Goal: Task Accomplishment & Management: Complete application form

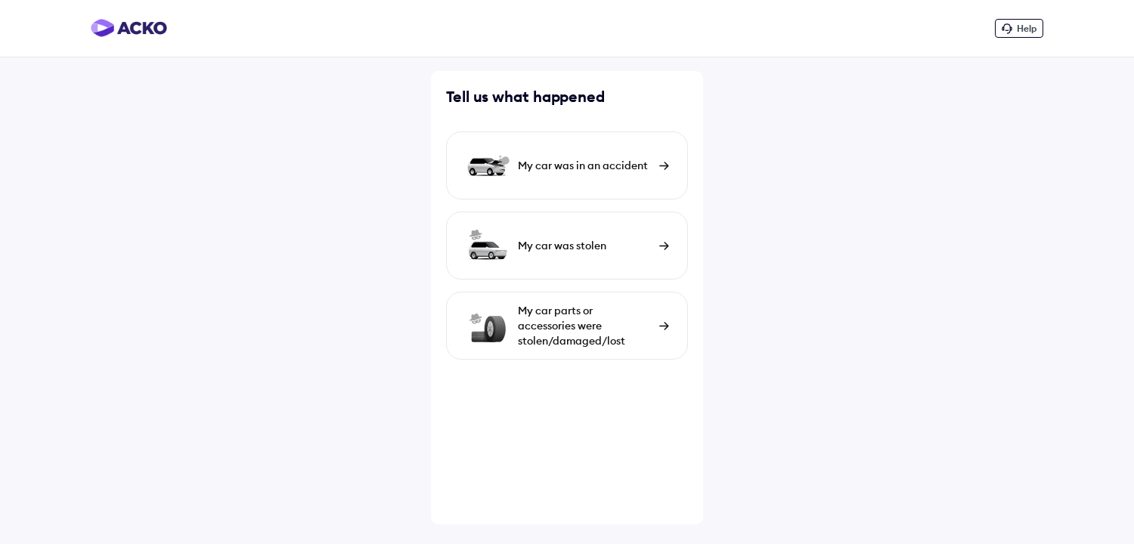
click at [665, 324] on img at bounding box center [664, 326] width 10 height 8
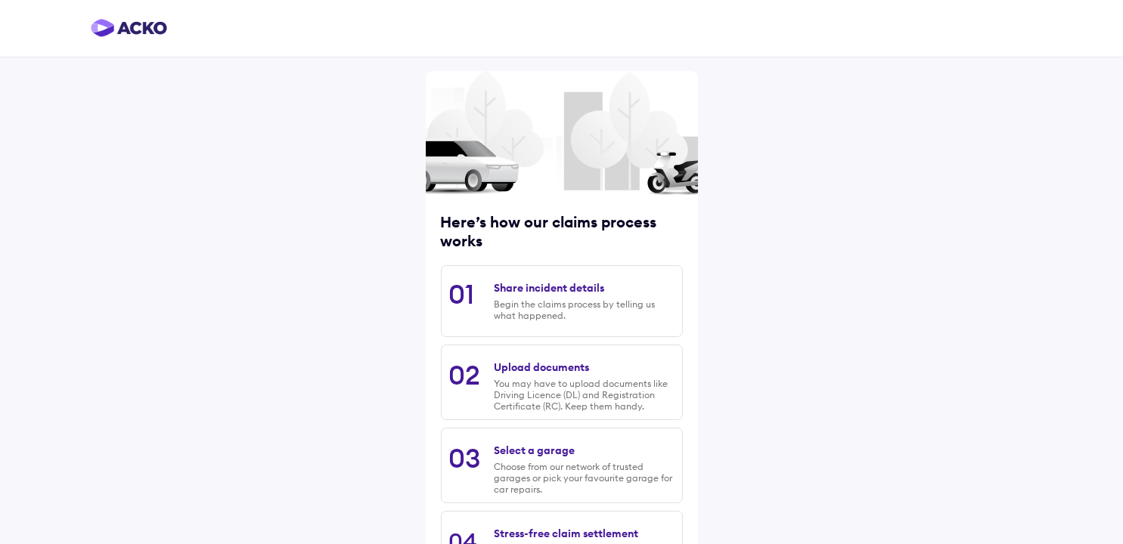
click at [592, 310] on div "Begin the claims process by telling us what happened." at bounding box center [584, 310] width 180 height 23
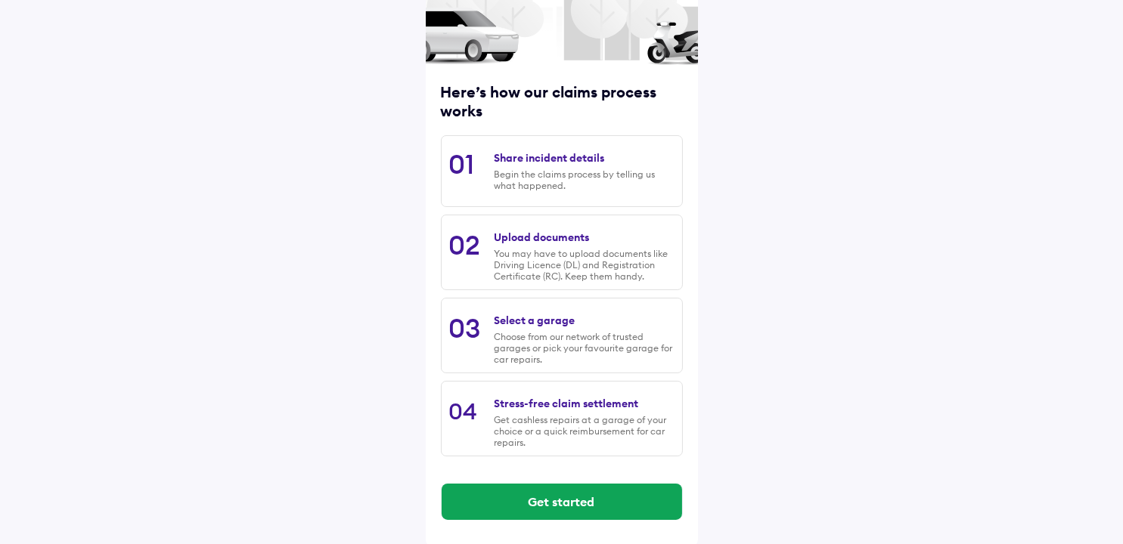
scroll to position [131, 0]
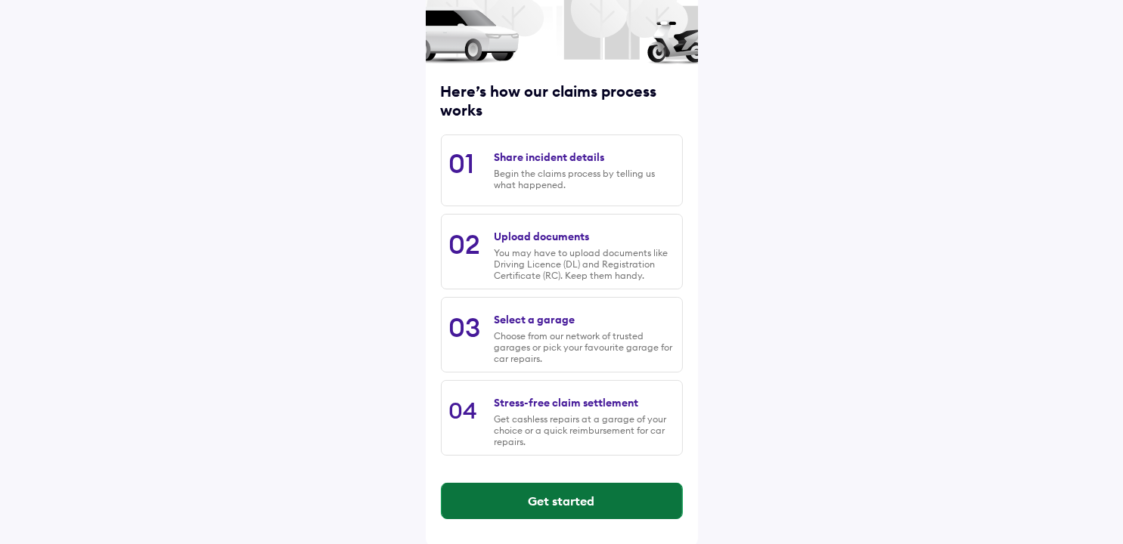
click at [563, 493] on button "Get started" at bounding box center [562, 501] width 240 height 36
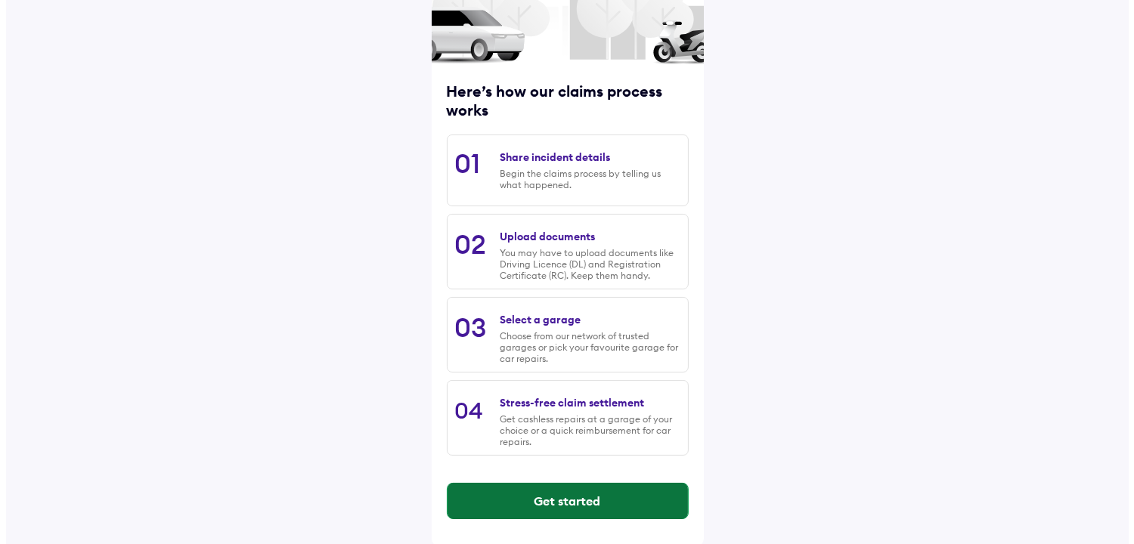
scroll to position [0, 0]
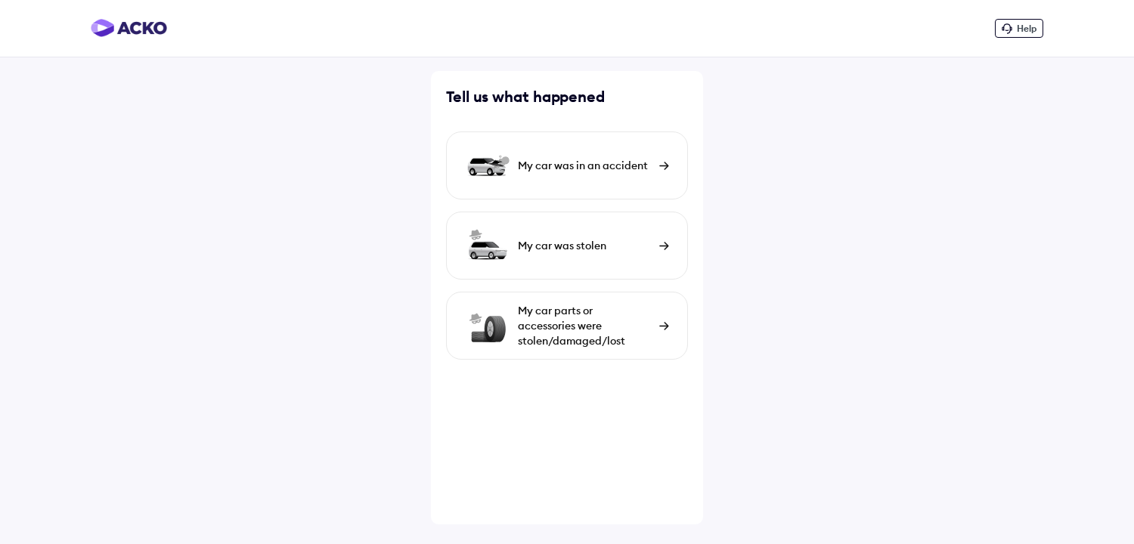
click at [610, 164] on div "My car was in an accident" at bounding box center [585, 165] width 134 height 15
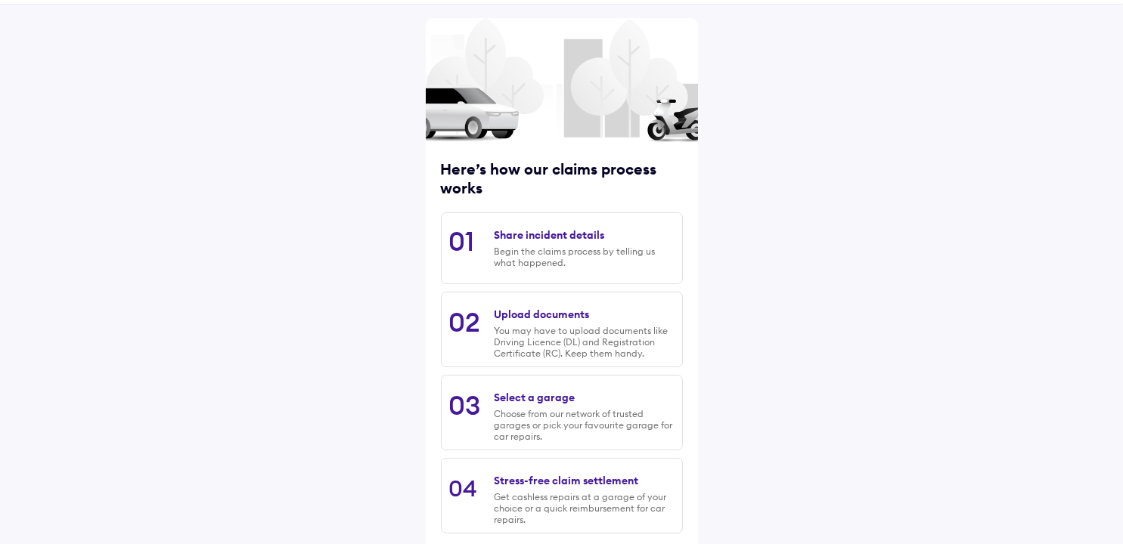
scroll to position [131, 0]
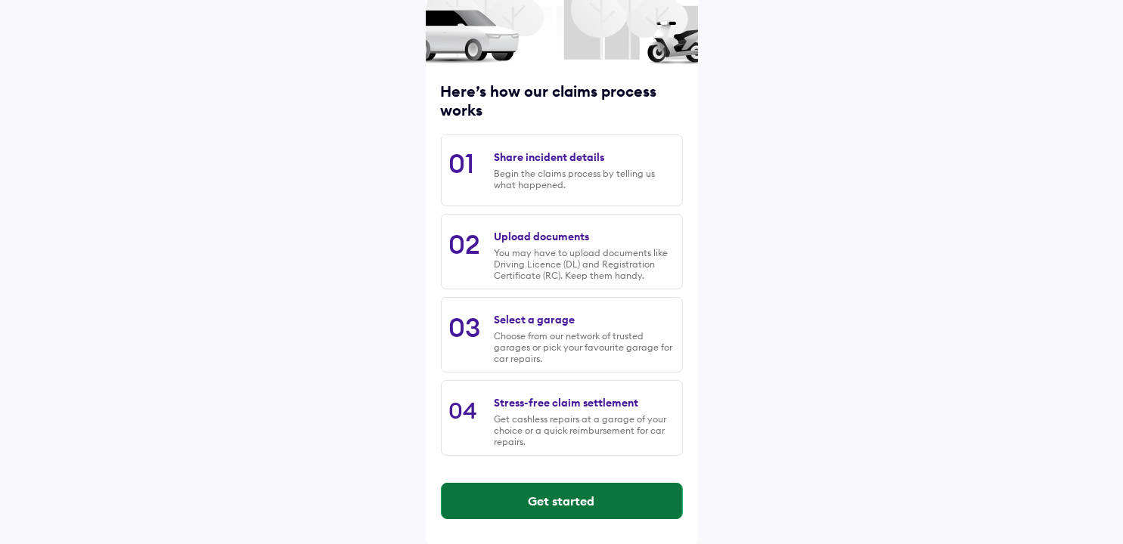
click at [548, 495] on button "Get started" at bounding box center [562, 501] width 240 height 36
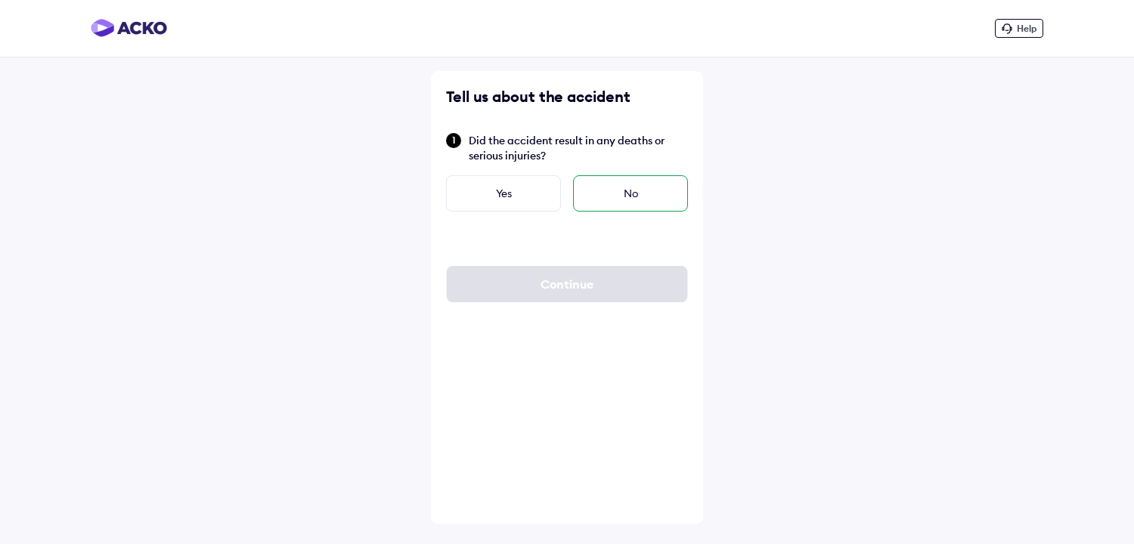
click at [600, 192] on div "No" at bounding box center [630, 193] width 115 height 36
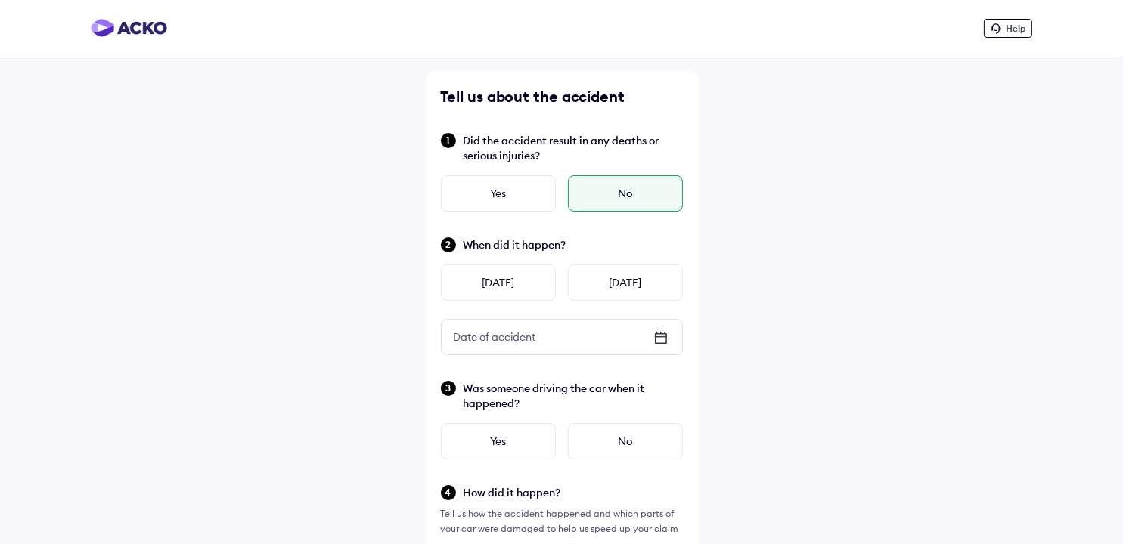
click at [514, 331] on div "Date of accident" at bounding box center [495, 337] width 107 height 27
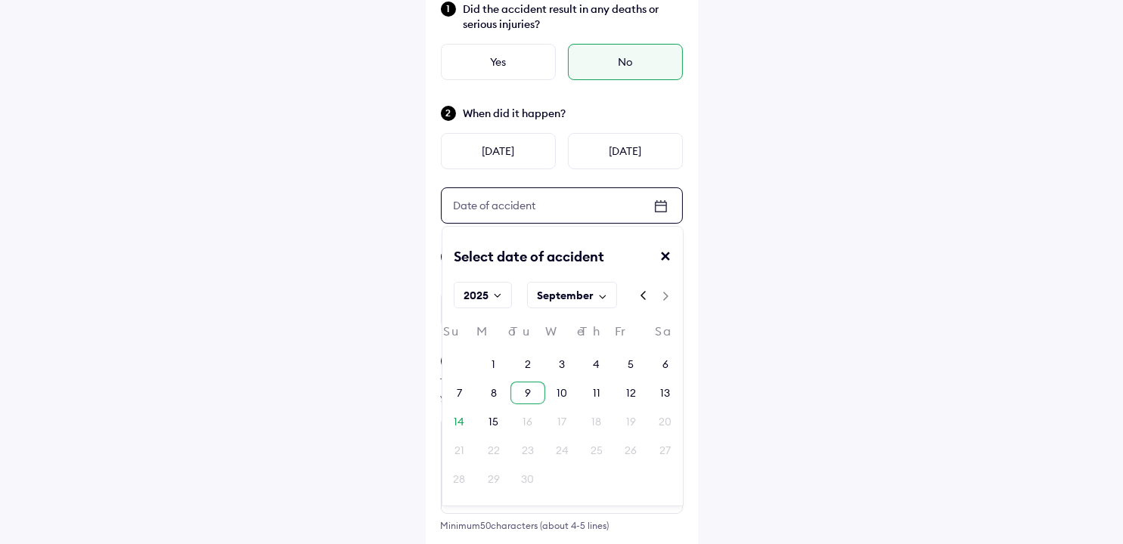
scroll to position [151, 0]
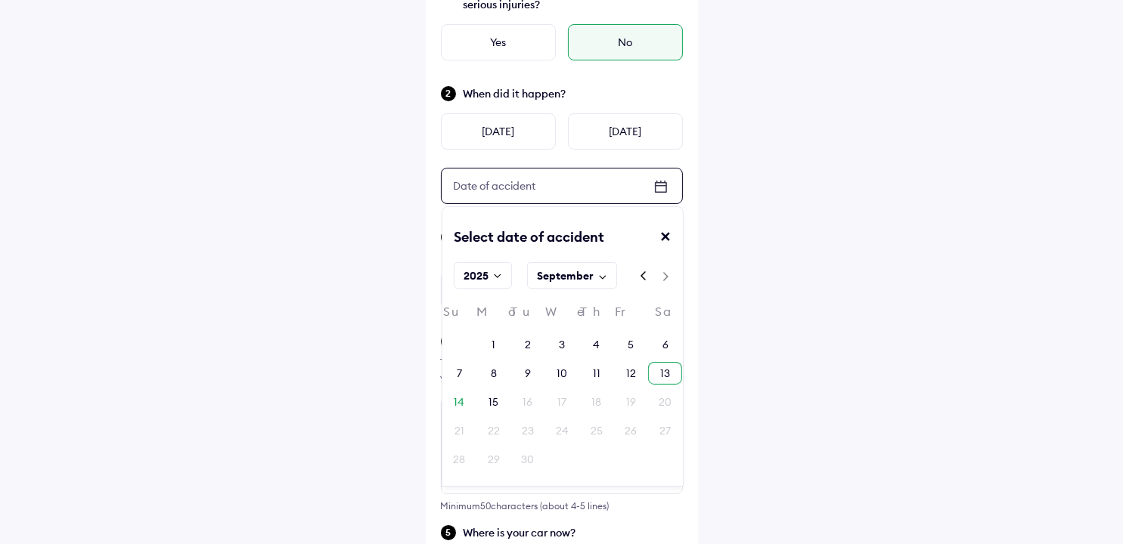
click at [667, 371] on div "13" at bounding box center [665, 373] width 10 height 15
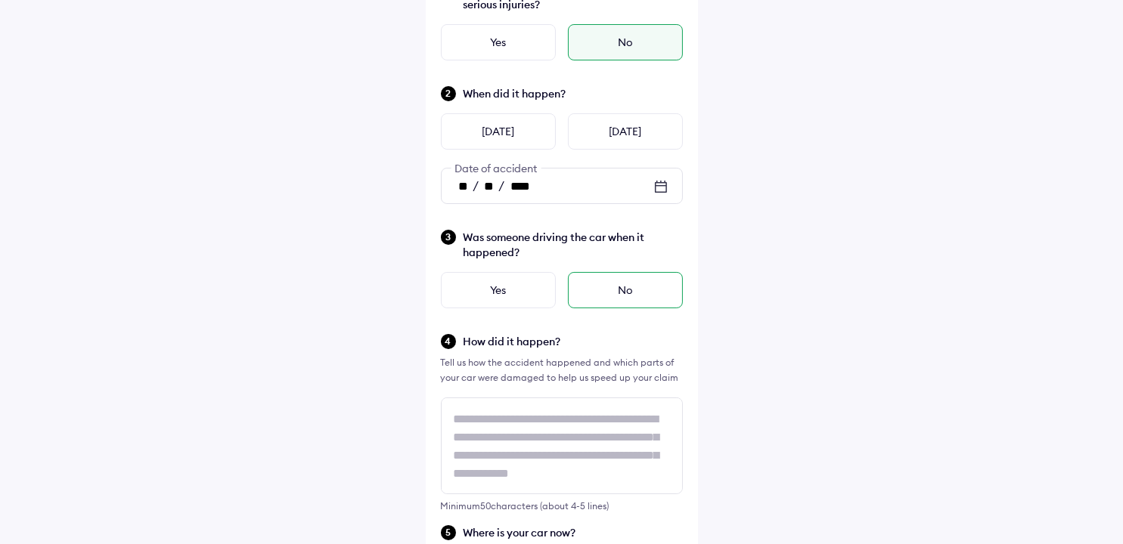
click at [625, 295] on div "No" at bounding box center [625, 290] width 115 height 36
click at [466, 297] on div "Yes" at bounding box center [498, 290] width 115 height 36
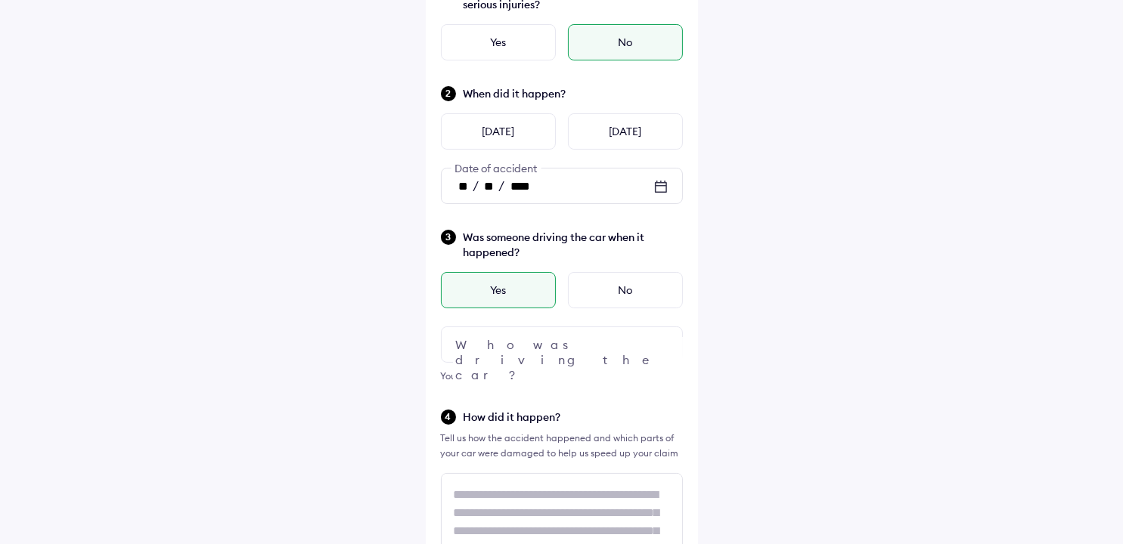
click at [468, 332] on div at bounding box center [562, 345] width 242 height 36
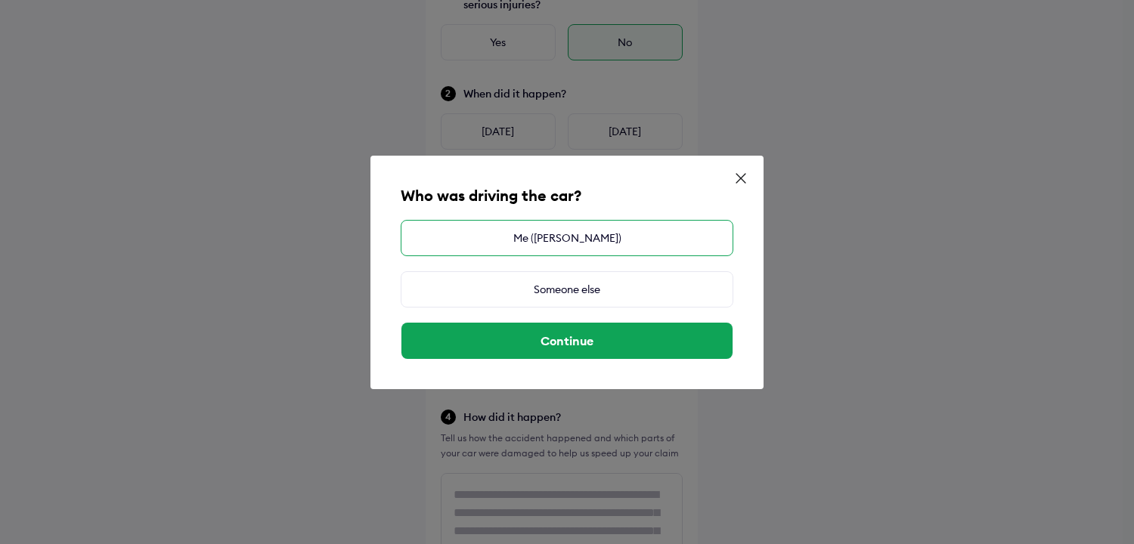
click at [532, 234] on div "Me ([PERSON_NAME])" at bounding box center [567, 238] width 333 height 36
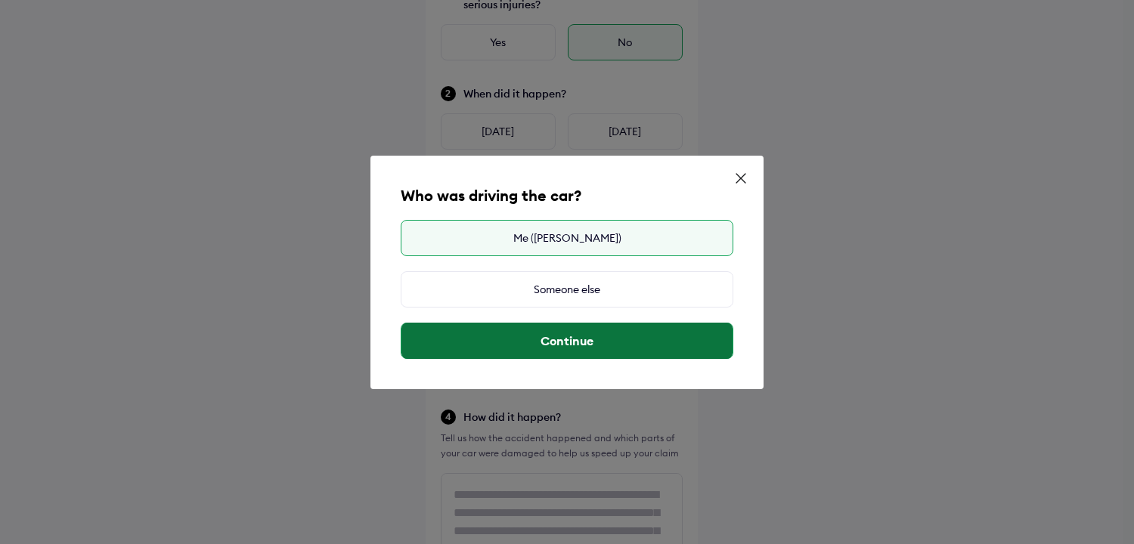
click at [529, 330] on button "Continue" at bounding box center [567, 341] width 331 height 36
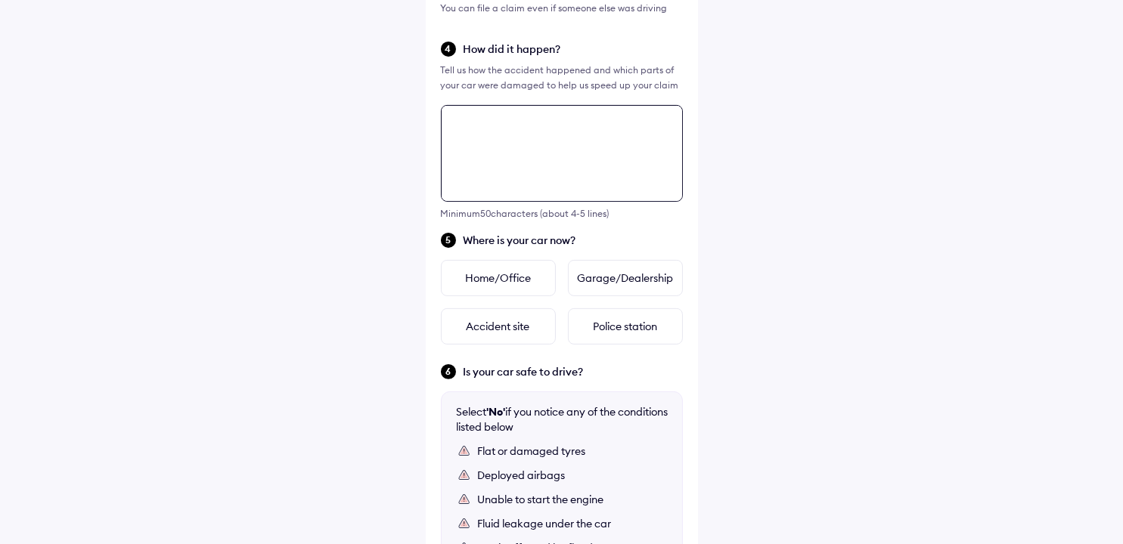
click at [480, 271] on div "Tell us about the accident Did the accident result in any deaths or serious inj…" at bounding box center [562, 165] width 272 height 1226
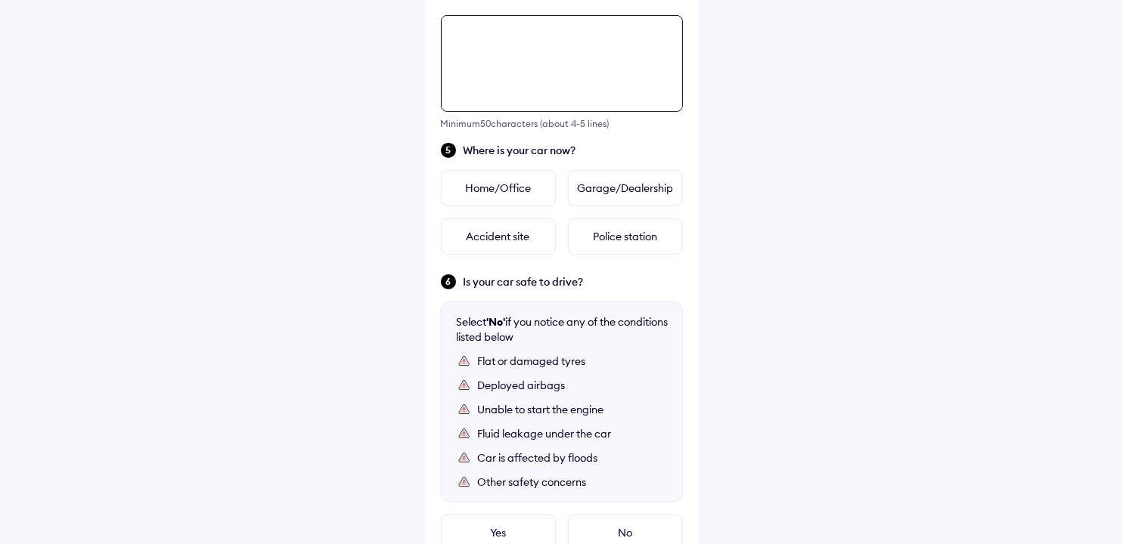
scroll to position [624, 0]
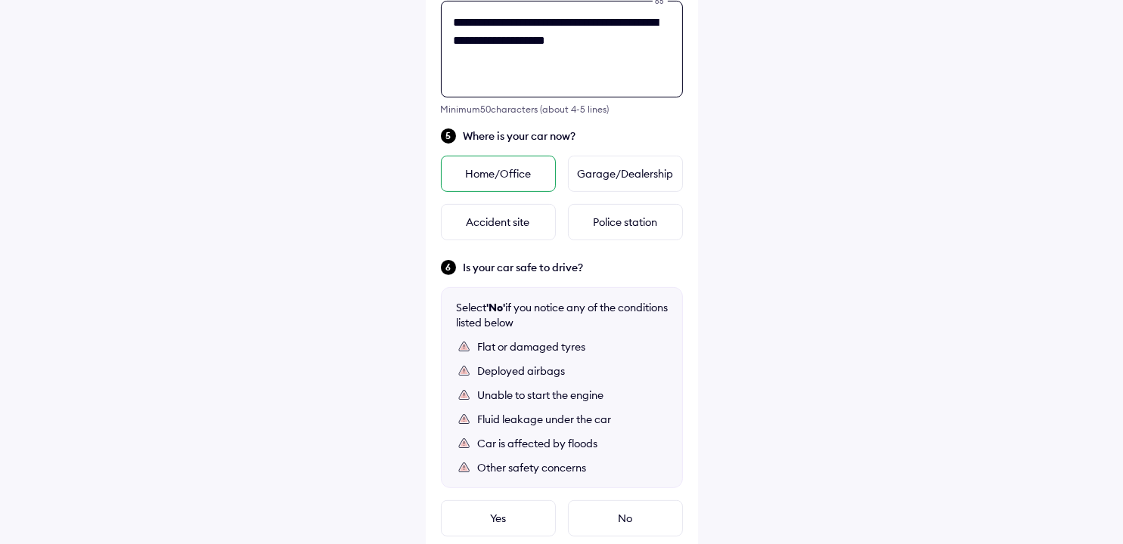
type textarea "**********"
click at [526, 178] on div "Home/Office" at bounding box center [498, 174] width 115 height 36
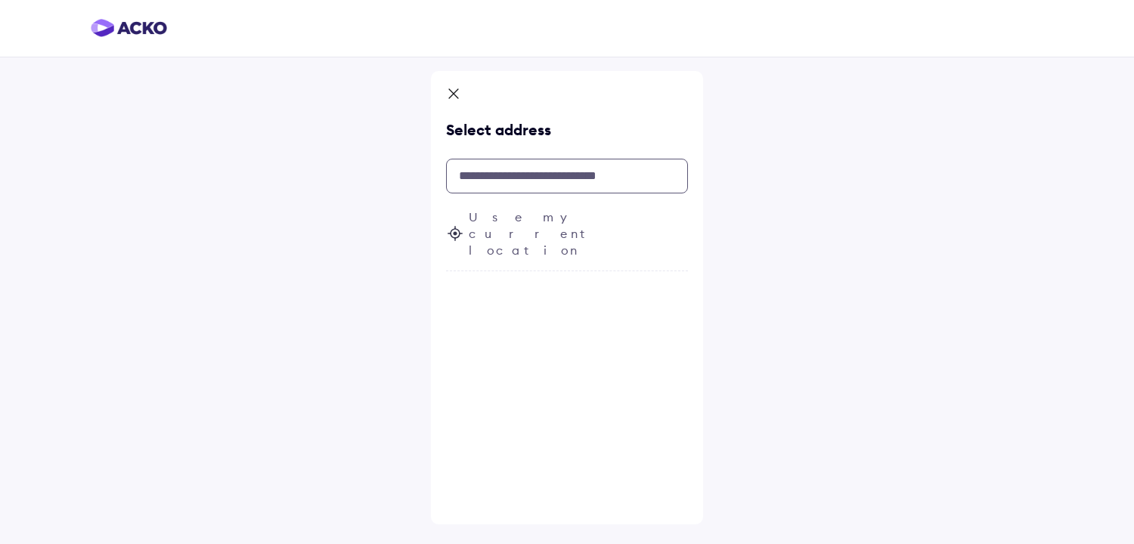
click at [478, 168] on input "text" at bounding box center [567, 176] width 242 height 35
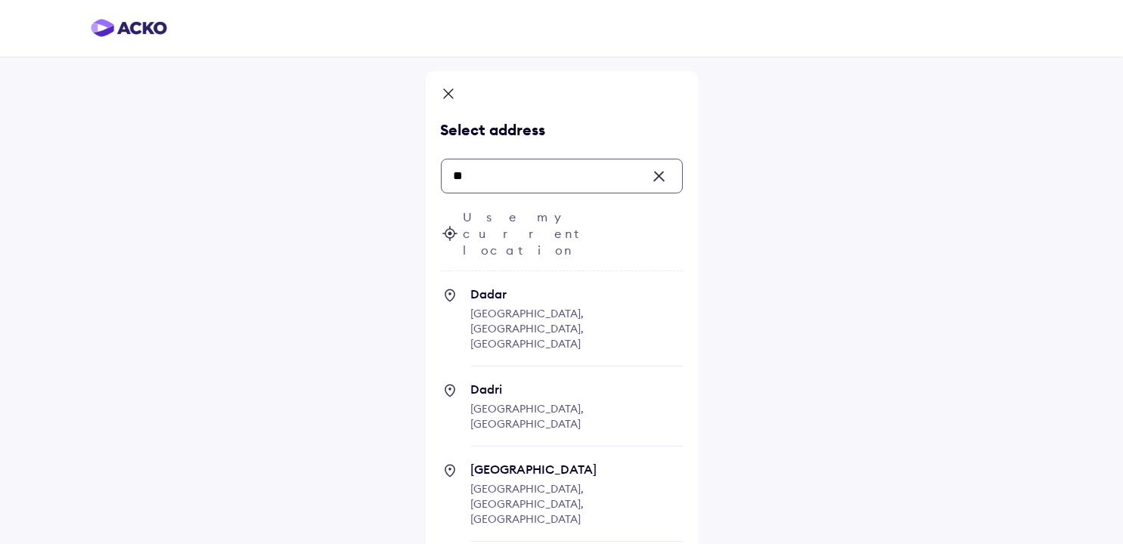
type input "*"
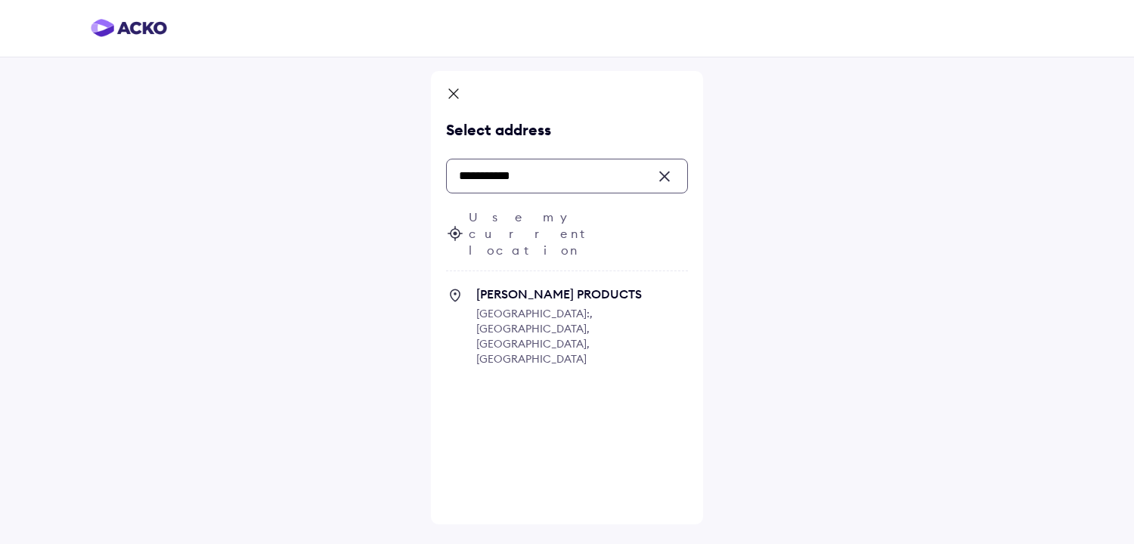
click at [507, 307] on span "[GEOGRAPHIC_DATA]:, [GEOGRAPHIC_DATA], [GEOGRAPHIC_DATA], [GEOGRAPHIC_DATA]" at bounding box center [534, 336] width 116 height 59
type input "**********"
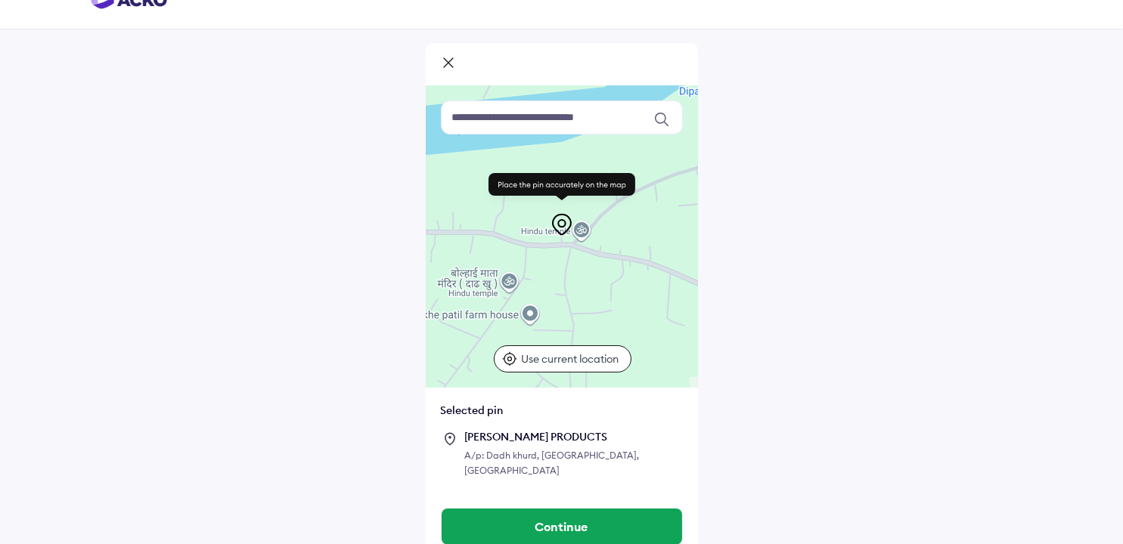
scroll to position [43, 0]
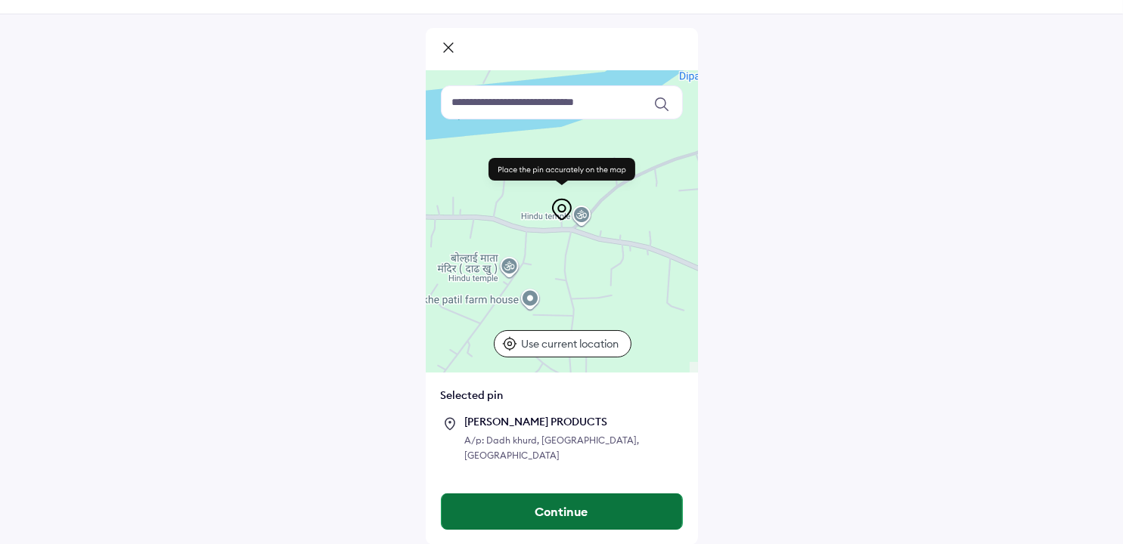
click at [605, 509] on button "Continue" at bounding box center [562, 512] width 240 height 36
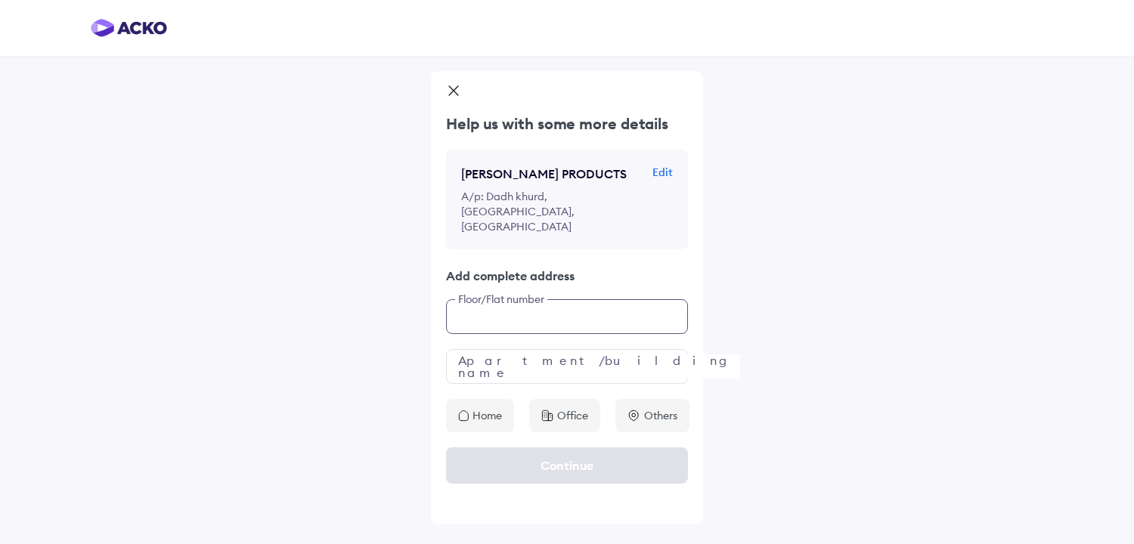
click at [508, 313] on input "text" at bounding box center [567, 316] width 242 height 35
type input "**********"
click at [659, 169] on p "Edit" at bounding box center [663, 172] width 20 height 15
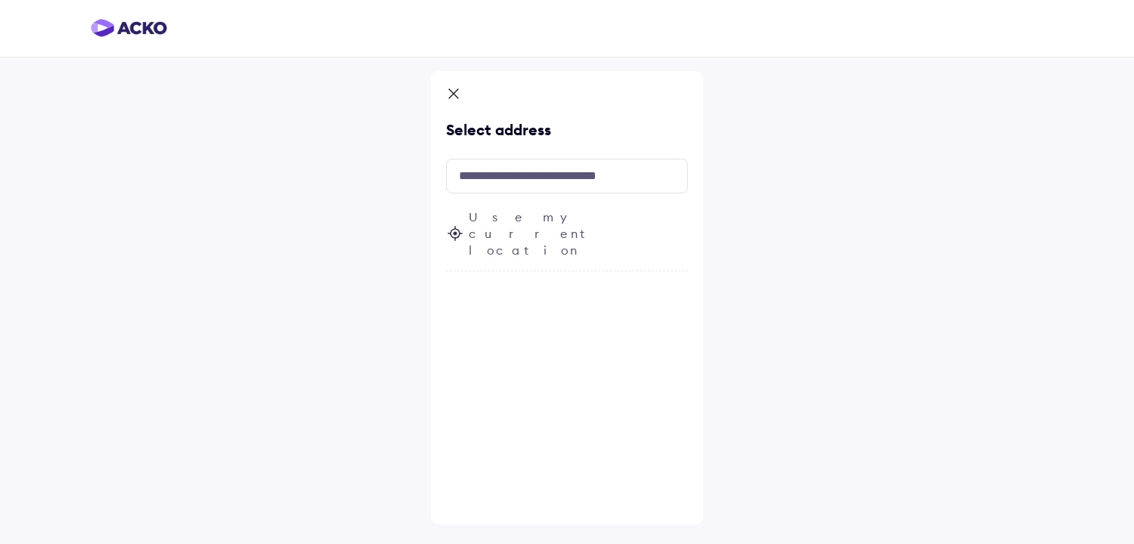
click at [456, 94] on icon at bounding box center [453, 95] width 15 height 18
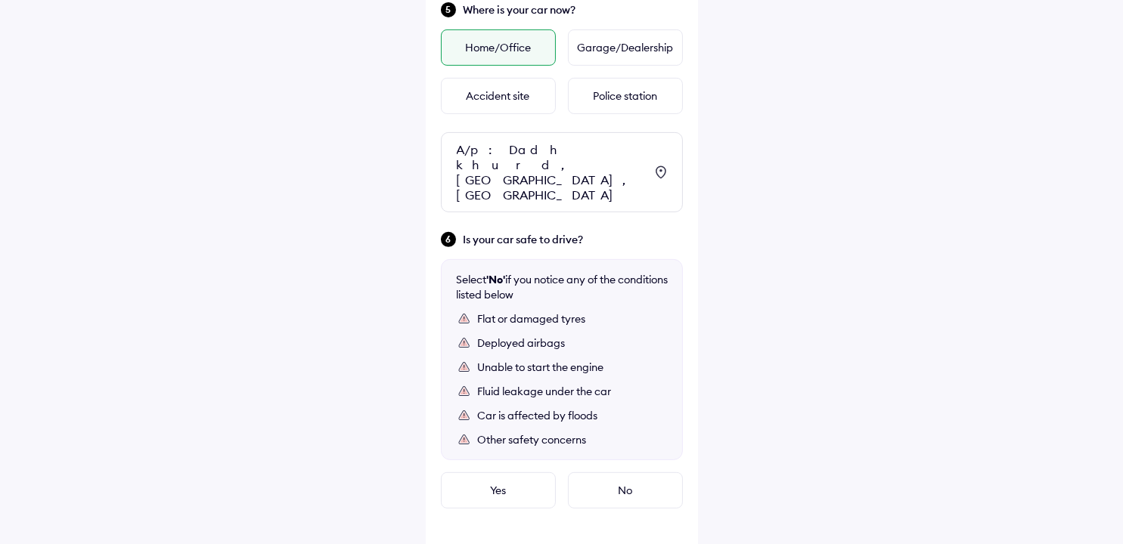
scroll to position [750, 0]
click at [594, 478] on div "No" at bounding box center [625, 491] width 115 height 36
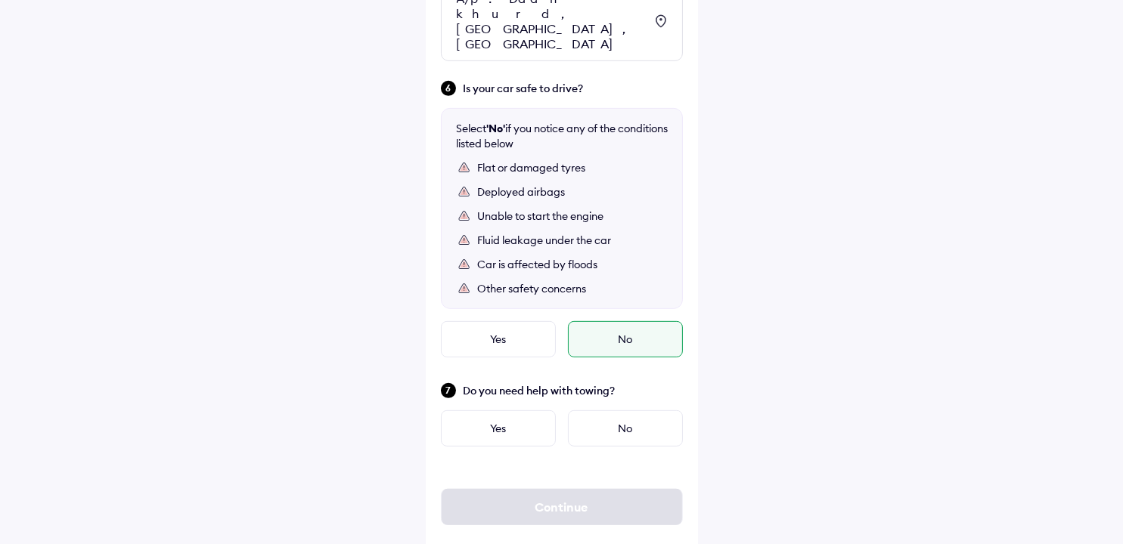
scroll to position [911, 0]
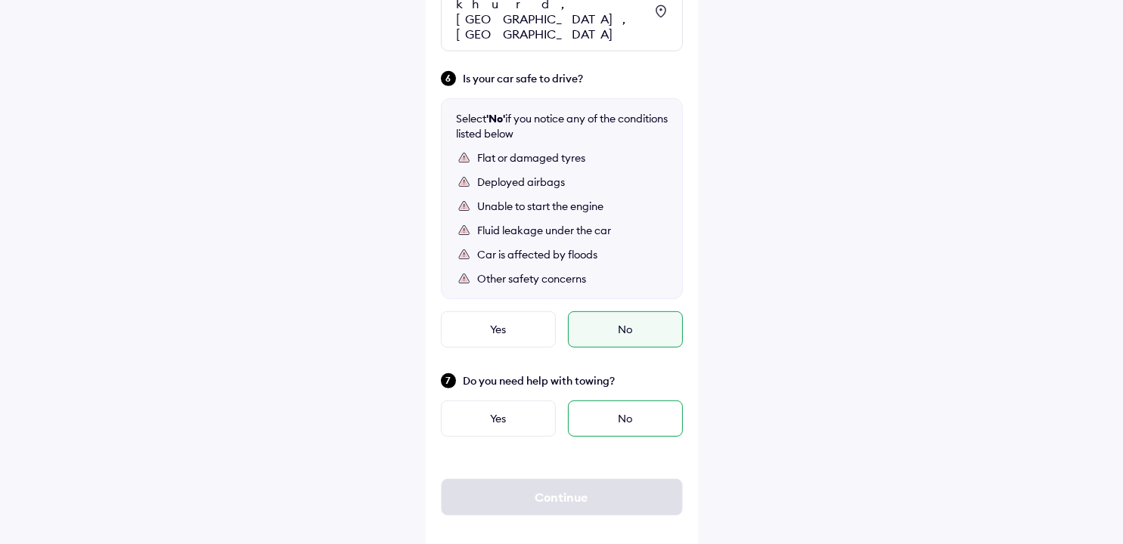
click at [600, 412] on div "No" at bounding box center [625, 419] width 115 height 36
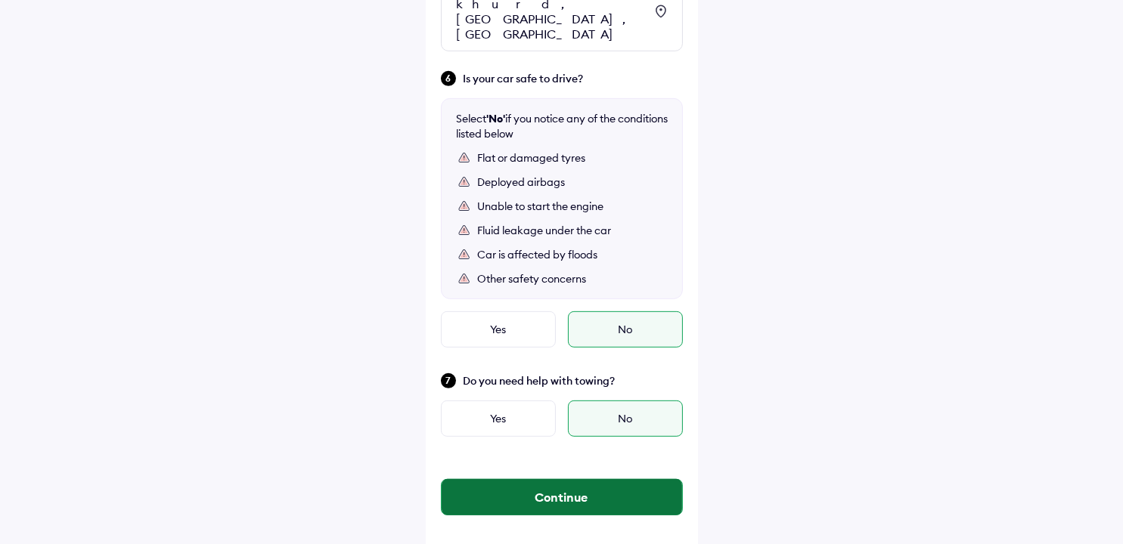
click at [588, 482] on button "Continue" at bounding box center [562, 497] width 240 height 36
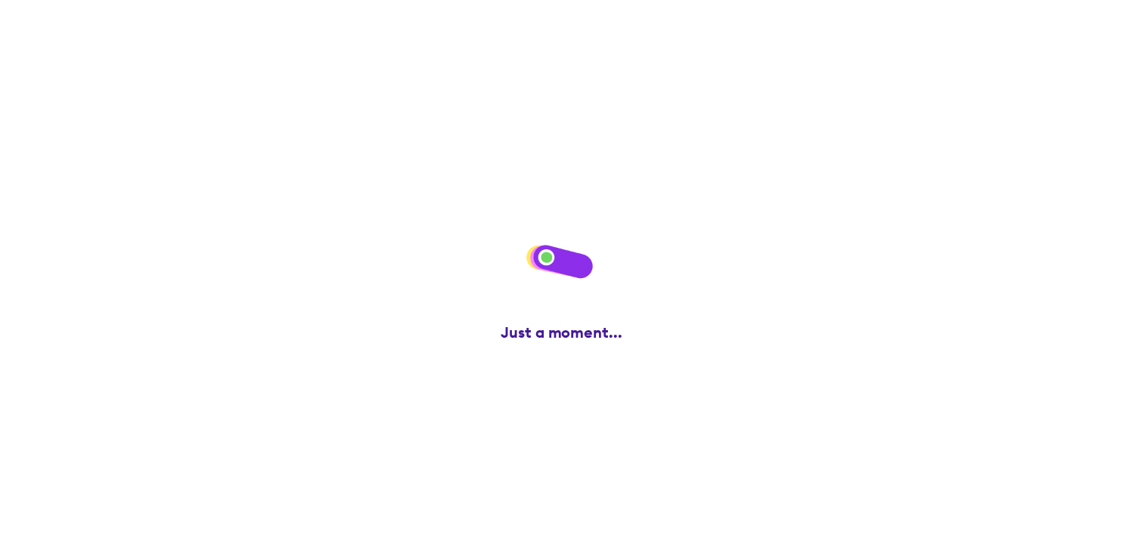
scroll to position [0, 0]
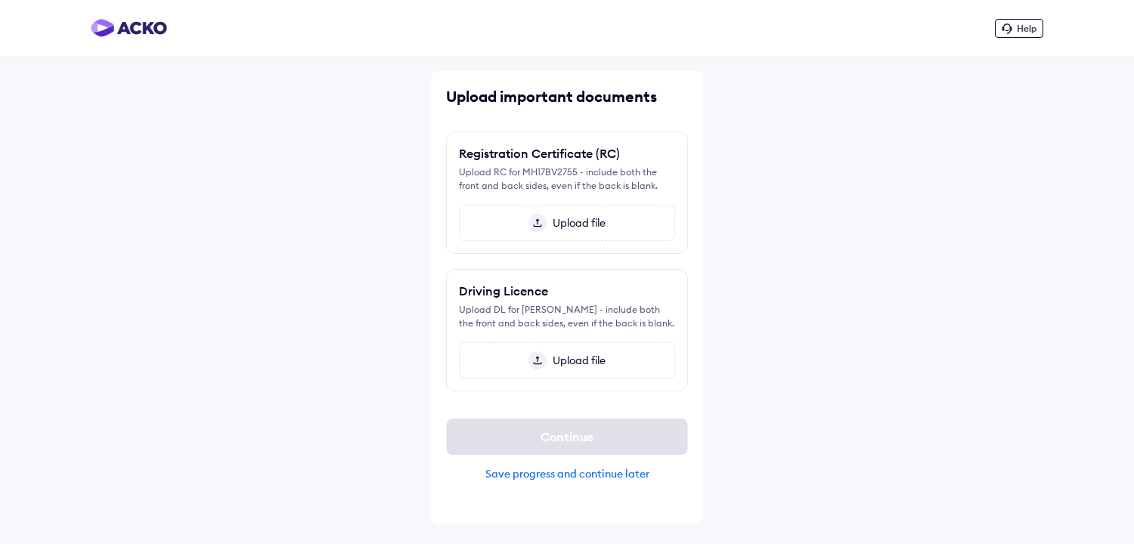
click at [520, 219] on div "Upload file" at bounding box center [567, 223] width 216 height 36
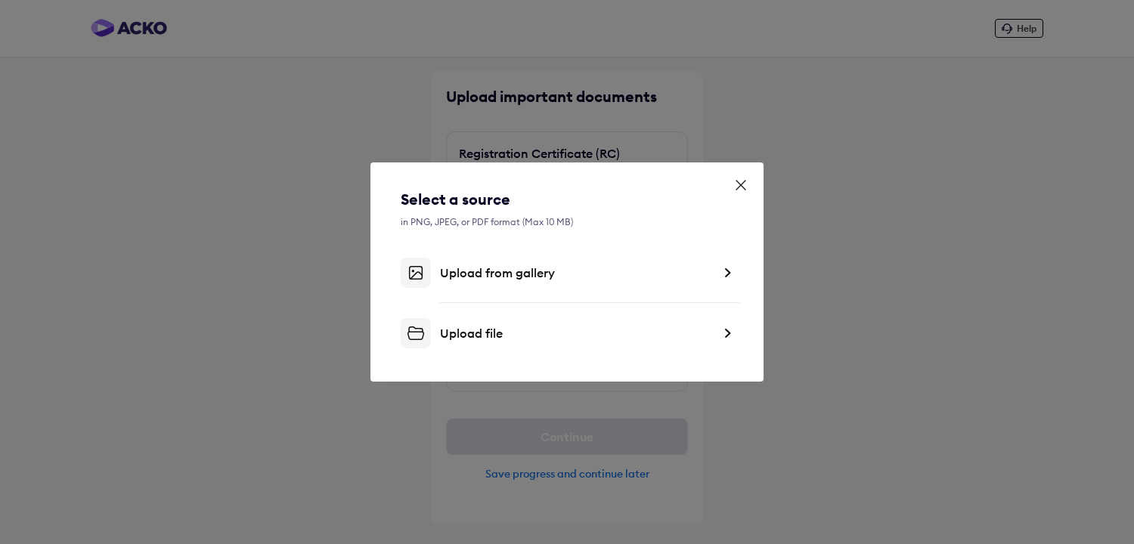
click at [489, 268] on div "Upload from gallery" at bounding box center [576, 272] width 272 height 15
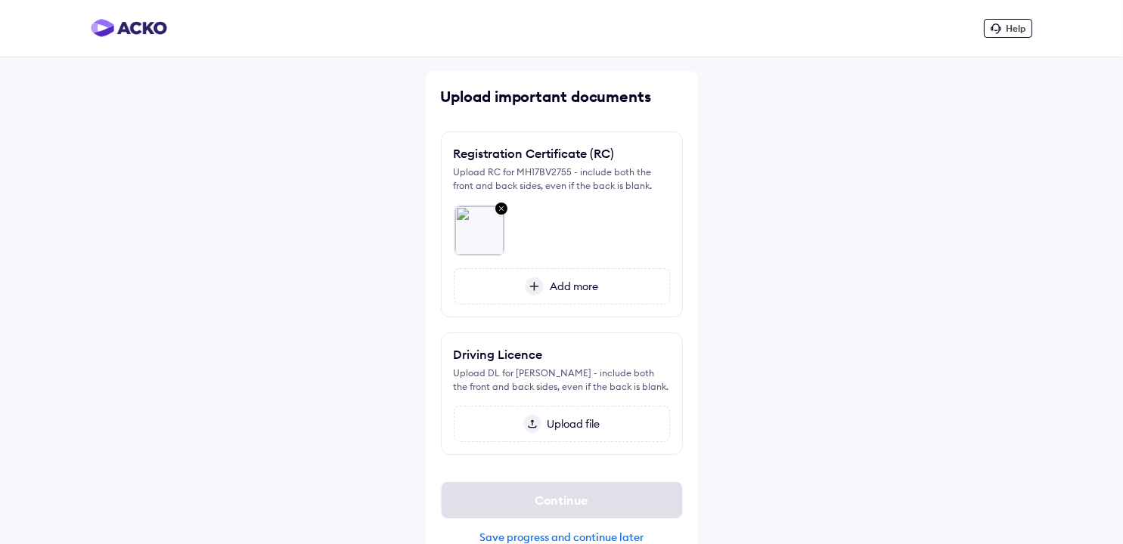
click at [552, 442] on div "Upload file" at bounding box center [562, 424] width 216 height 36
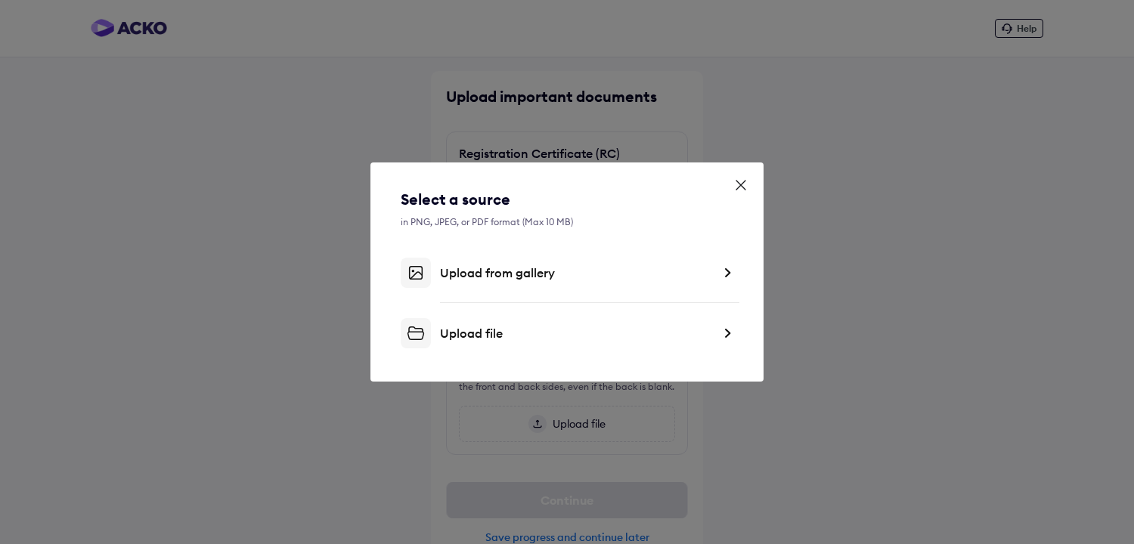
click at [492, 285] on div "Upload from gallery" at bounding box center [567, 273] width 333 height 30
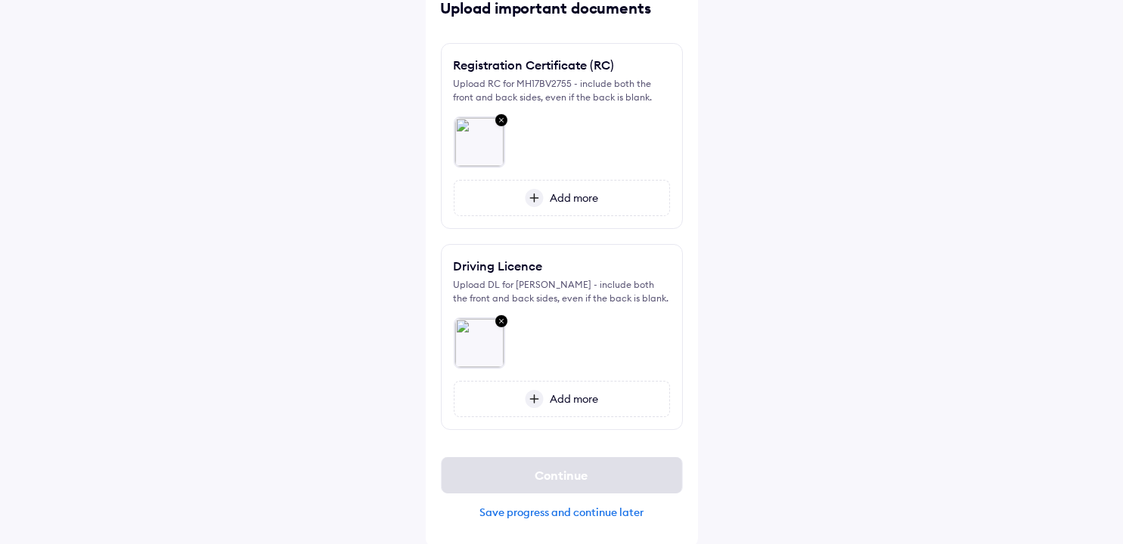
scroll to position [103, 0]
click at [535, 187] on img at bounding box center [534, 196] width 19 height 18
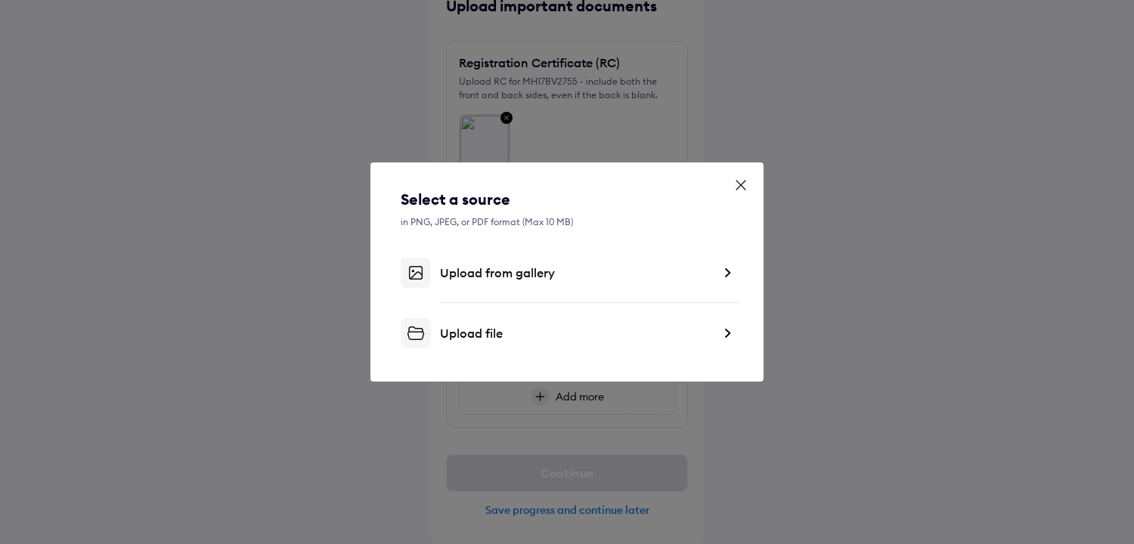
click at [504, 286] on div "Upload from gallery" at bounding box center [567, 273] width 333 height 30
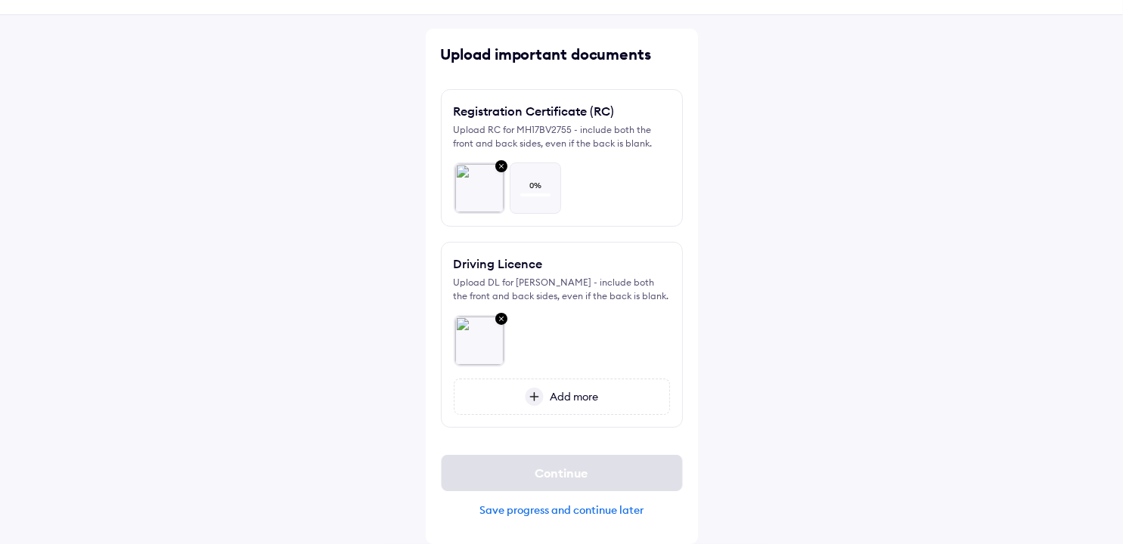
scroll to position [54, 0]
click at [537, 392] on img at bounding box center [534, 397] width 19 height 18
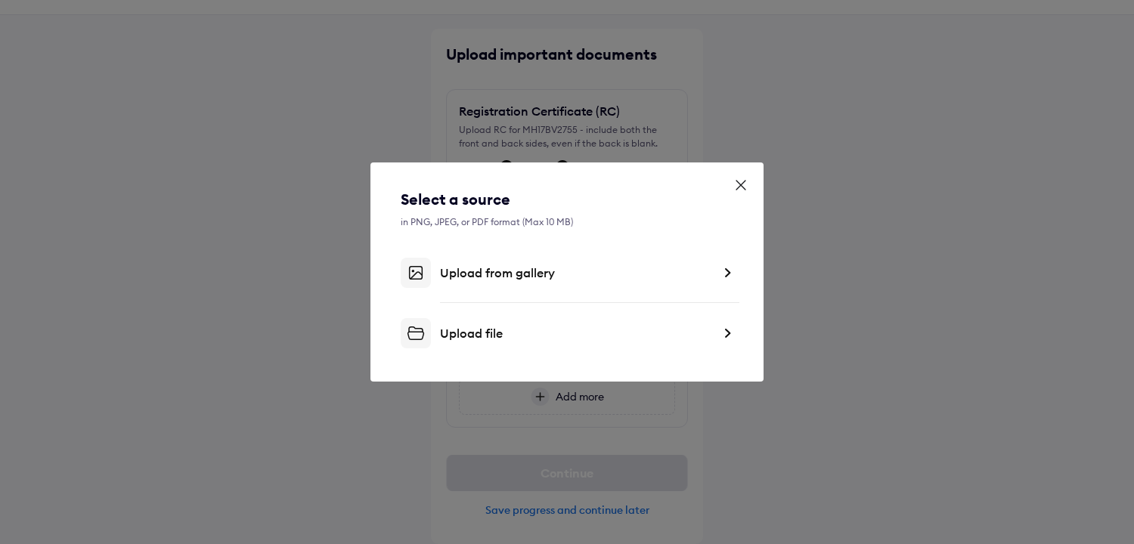
click at [458, 285] on div "Upload from gallery" at bounding box center [567, 273] width 333 height 30
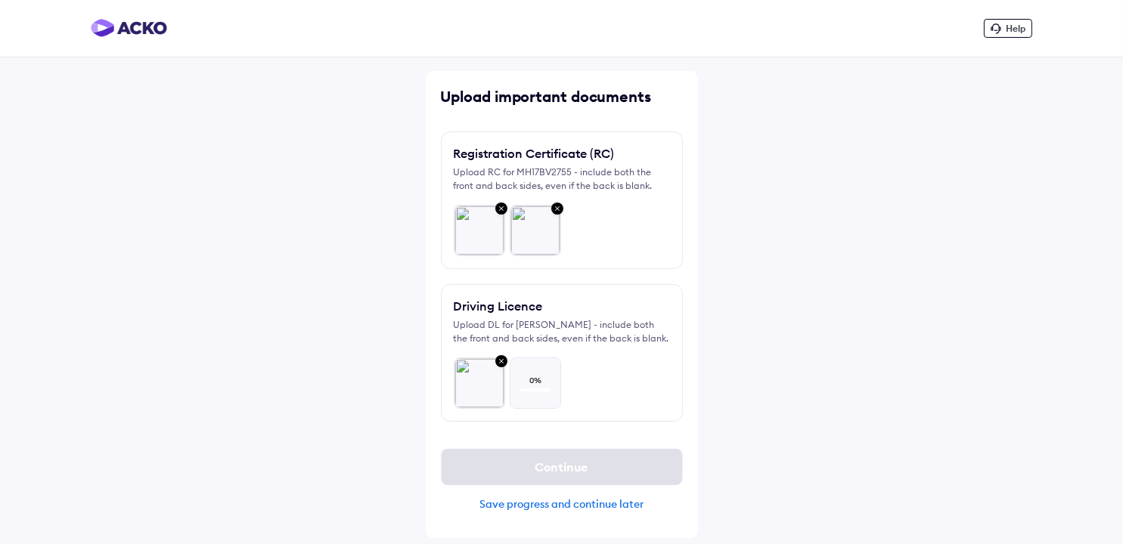
scroll to position [6, 0]
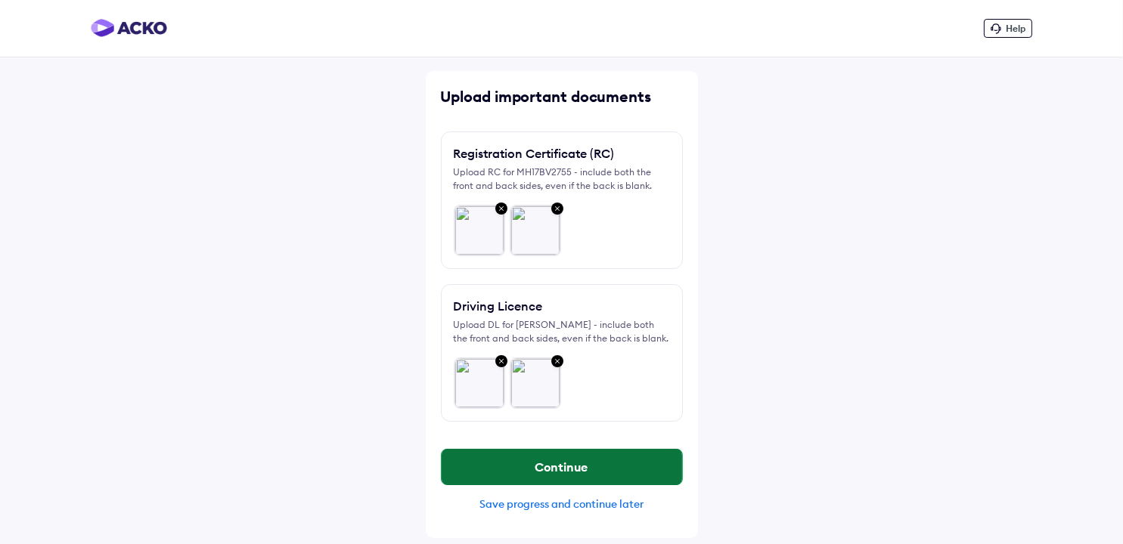
click at [539, 473] on button "Continue" at bounding box center [562, 467] width 240 height 36
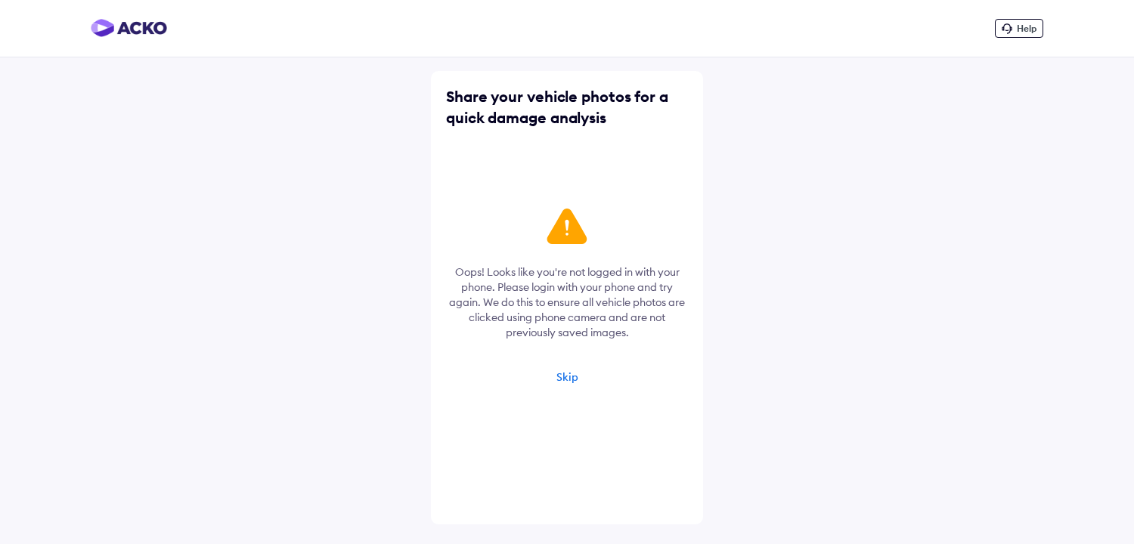
click at [559, 379] on div "Skip" at bounding box center [568, 378] width 22 height 14
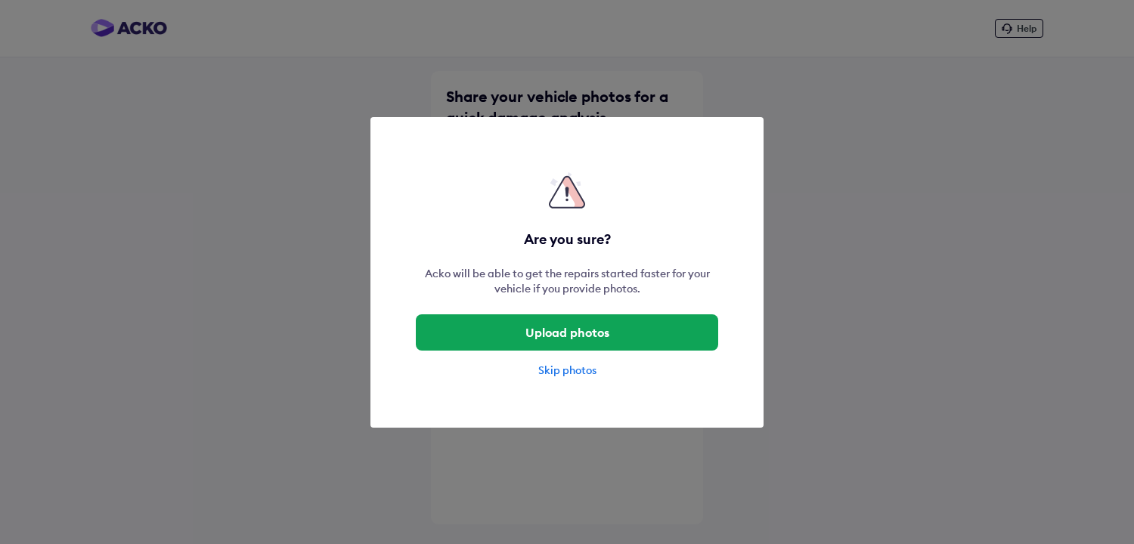
click at [555, 371] on div "Skip photos" at bounding box center [567, 370] width 302 height 15
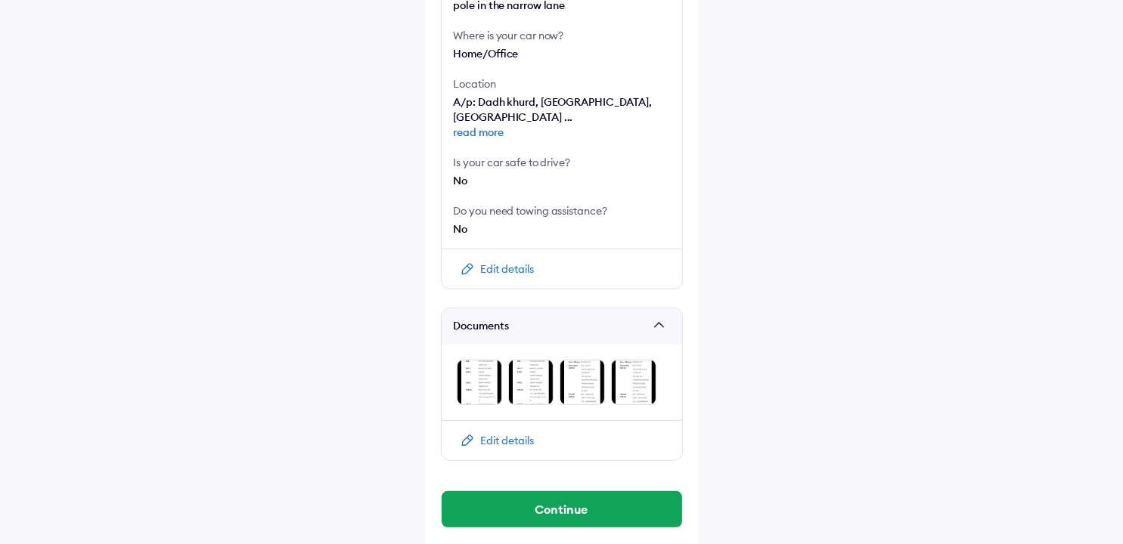
scroll to position [623, 0]
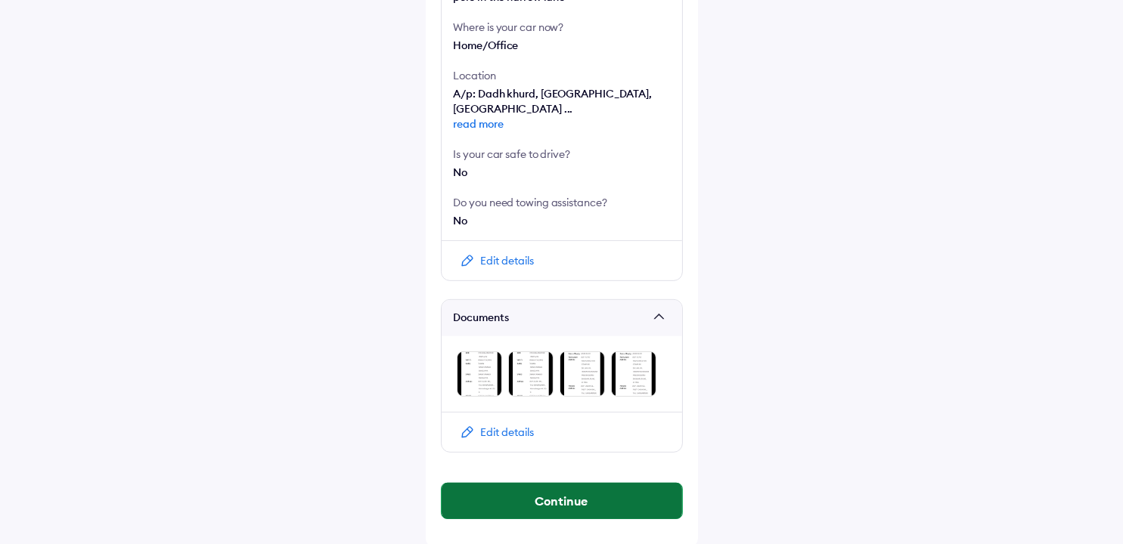
click at [557, 504] on button "Continue" at bounding box center [562, 501] width 240 height 36
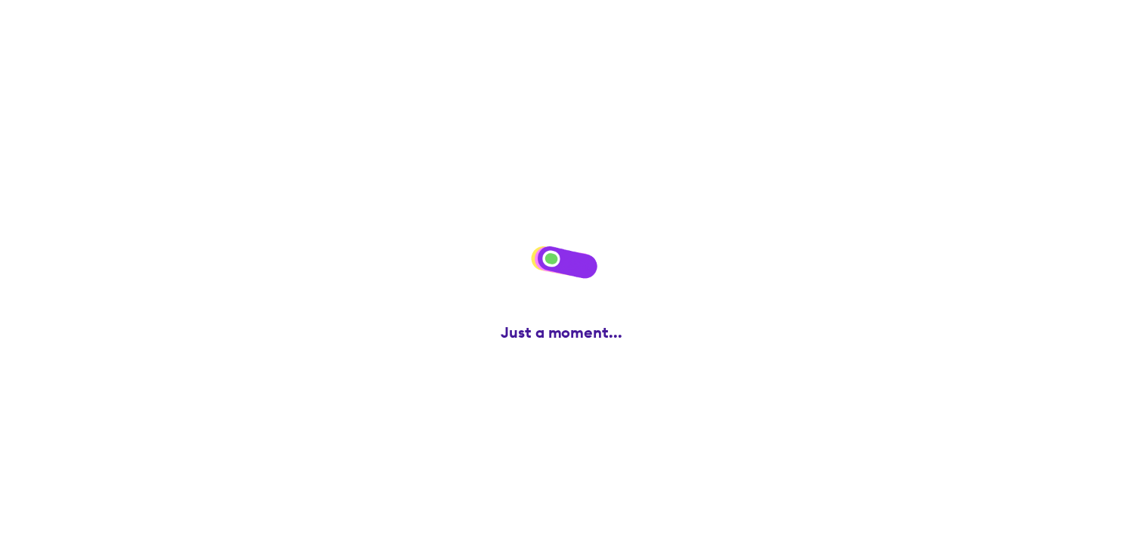
scroll to position [0, 0]
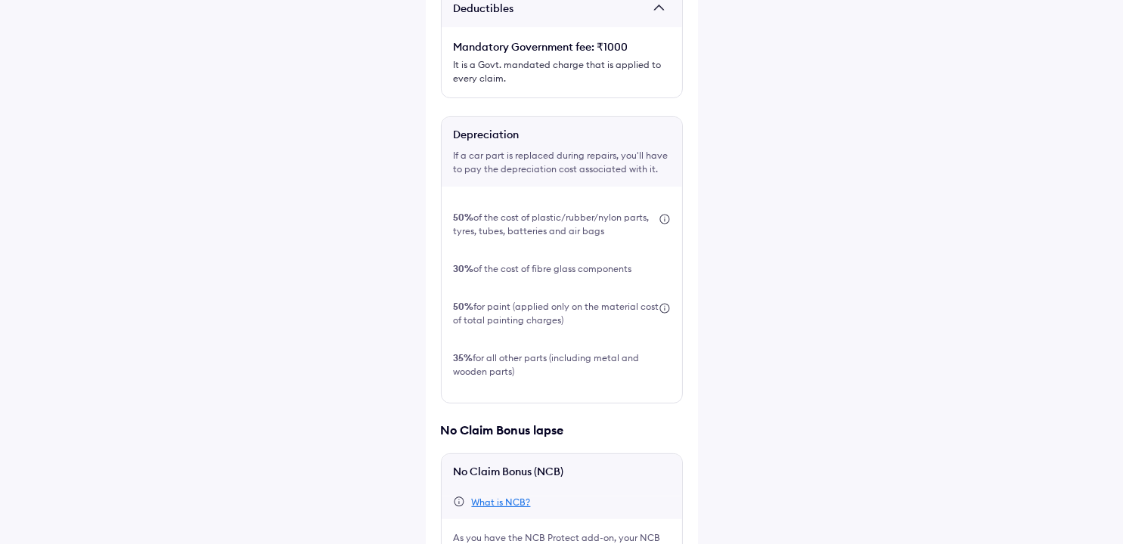
scroll to position [453, 0]
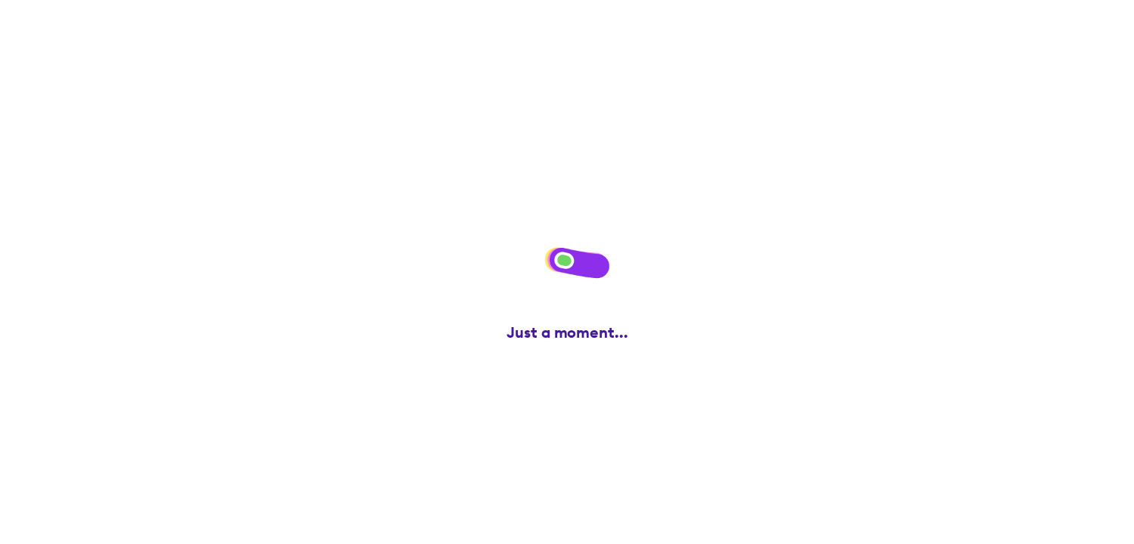
scroll to position [0, 0]
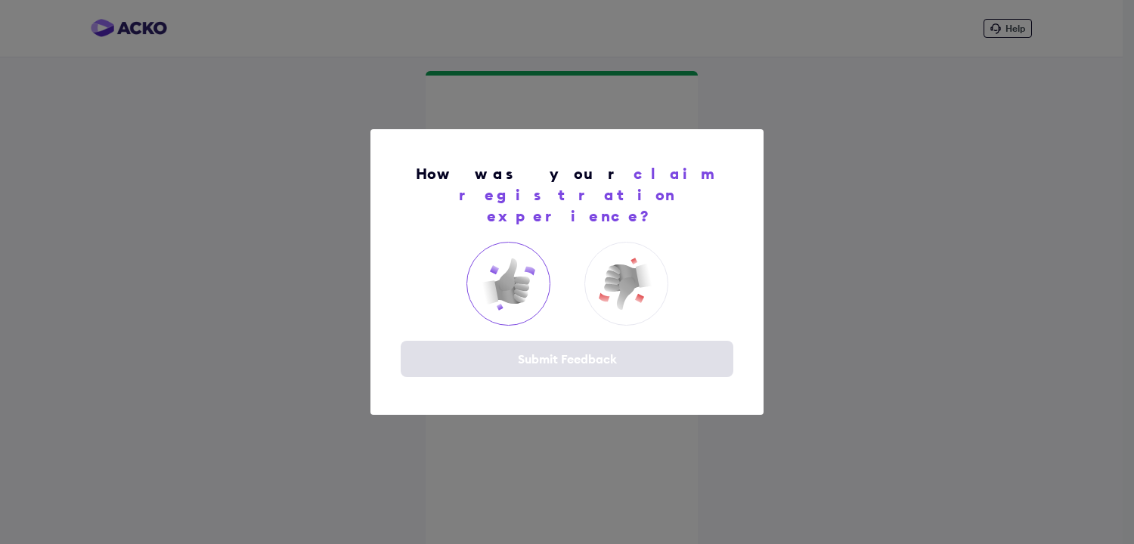
click at [512, 280] on img at bounding box center [508, 284] width 60 height 60
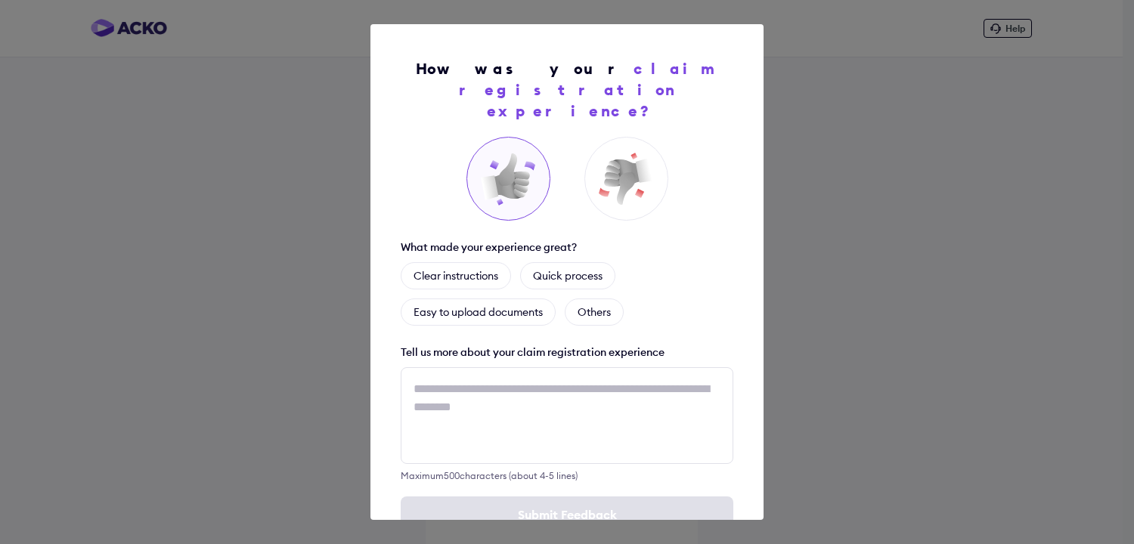
click at [926, 124] on div "How was your claim registration experience? What made your experience great? Cl…" at bounding box center [567, 272] width 1134 height 544
